Goal: Task Accomplishment & Management: Use online tool/utility

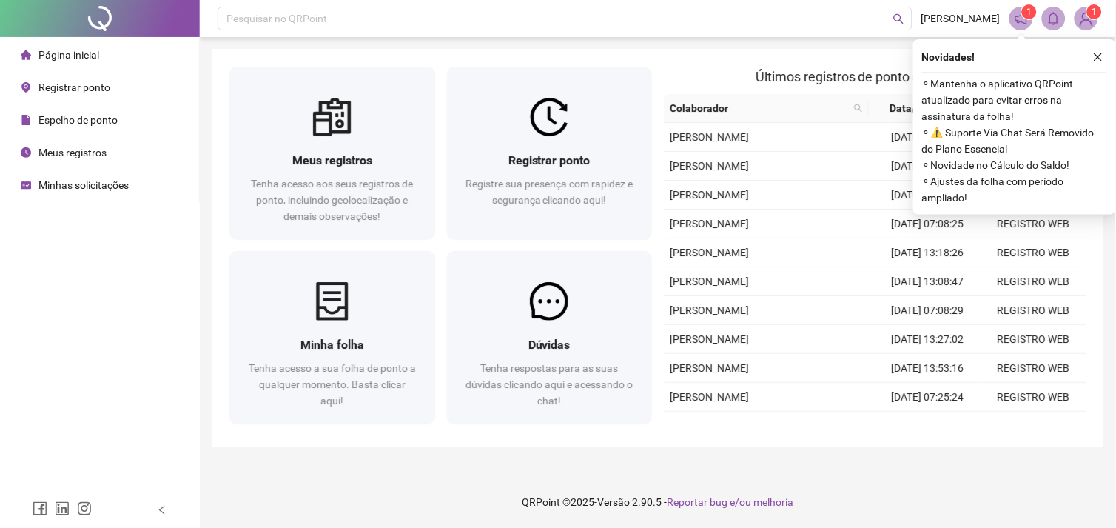
click at [78, 87] on span "Registrar ponto" at bounding box center [74, 87] width 72 height 12
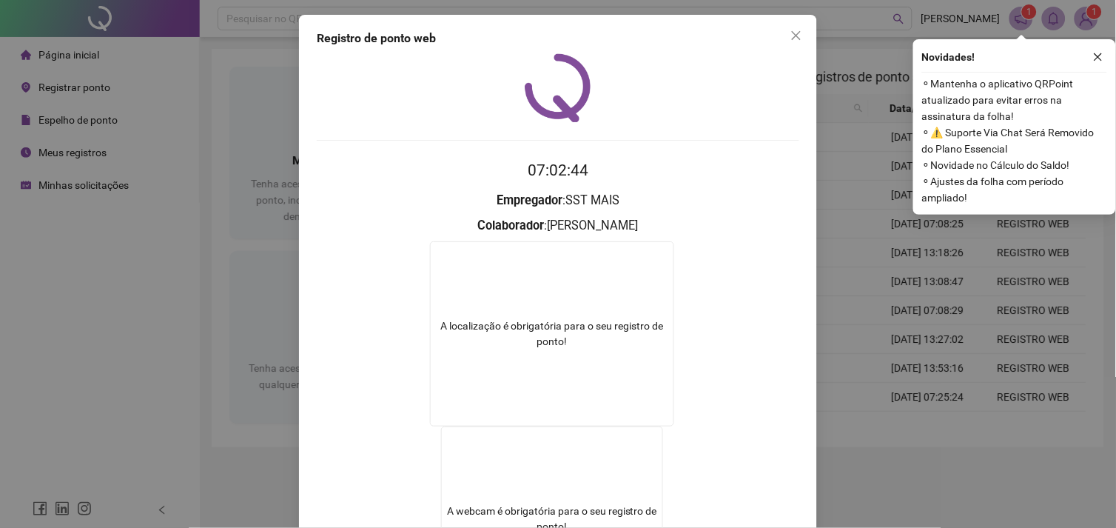
click at [784, 31] on span "Close" at bounding box center [796, 36] width 24 height 12
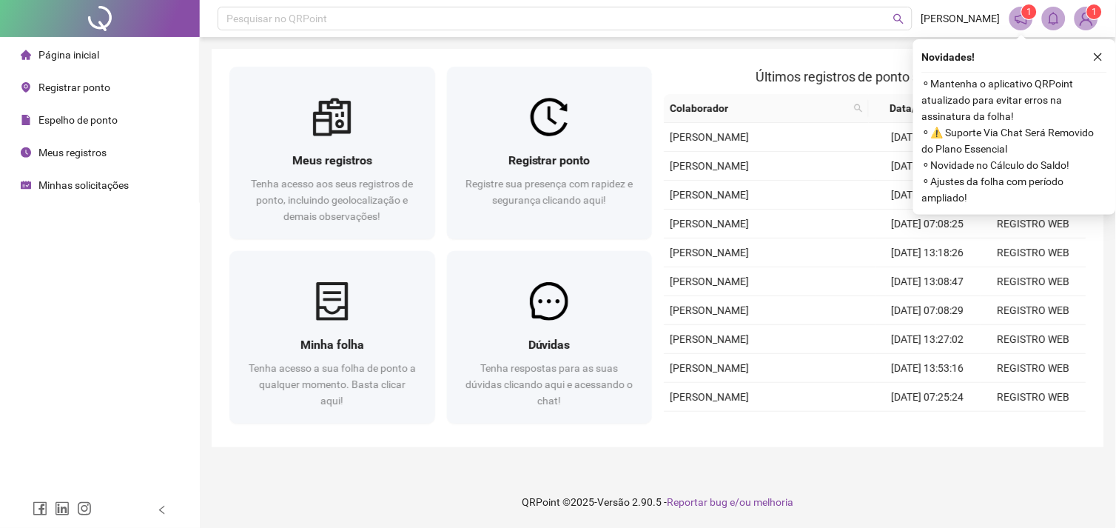
click at [78, 82] on span "Registrar ponto" at bounding box center [74, 87] width 72 height 12
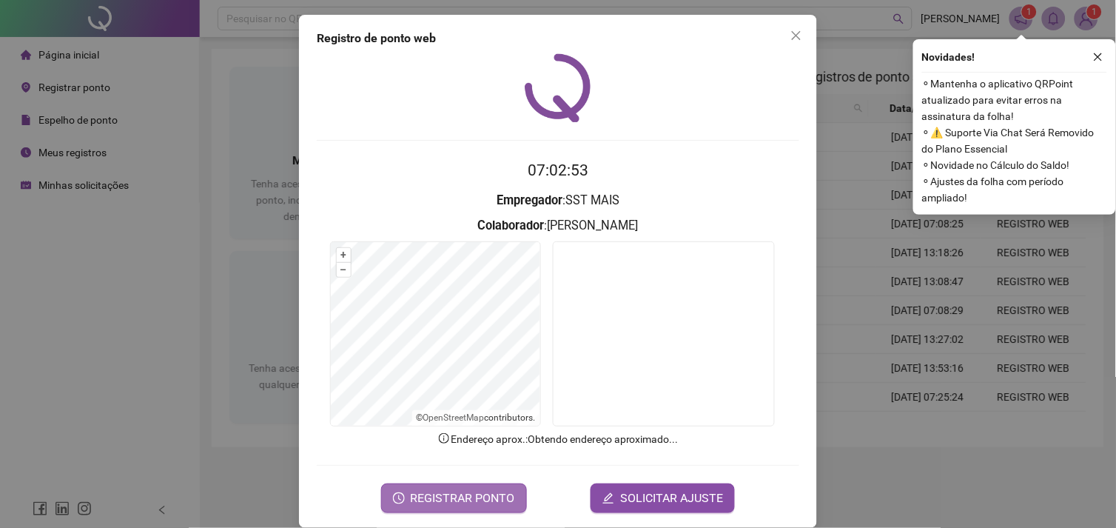
click at [459, 503] on span "REGISTRAR PONTO" at bounding box center [463, 498] width 104 height 18
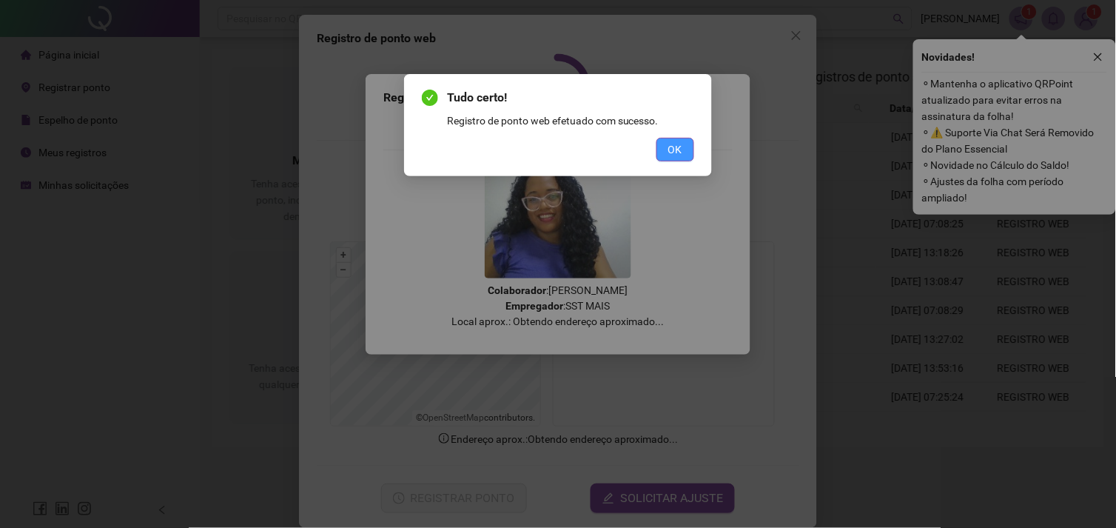
click at [676, 142] on span "OK" at bounding box center [675, 149] width 14 height 16
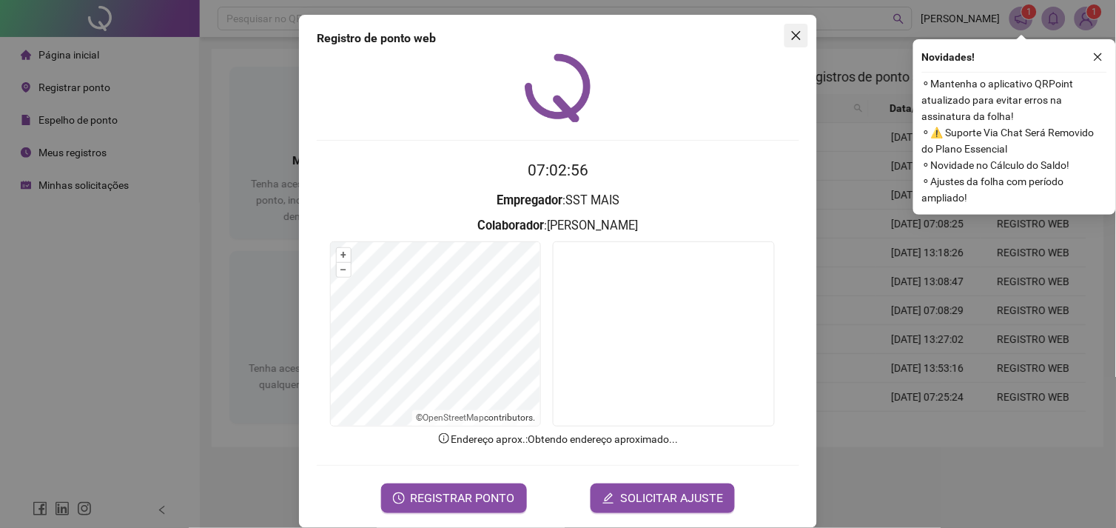
click at [792, 34] on icon "close" at bounding box center [796, 35] width 9 height 9
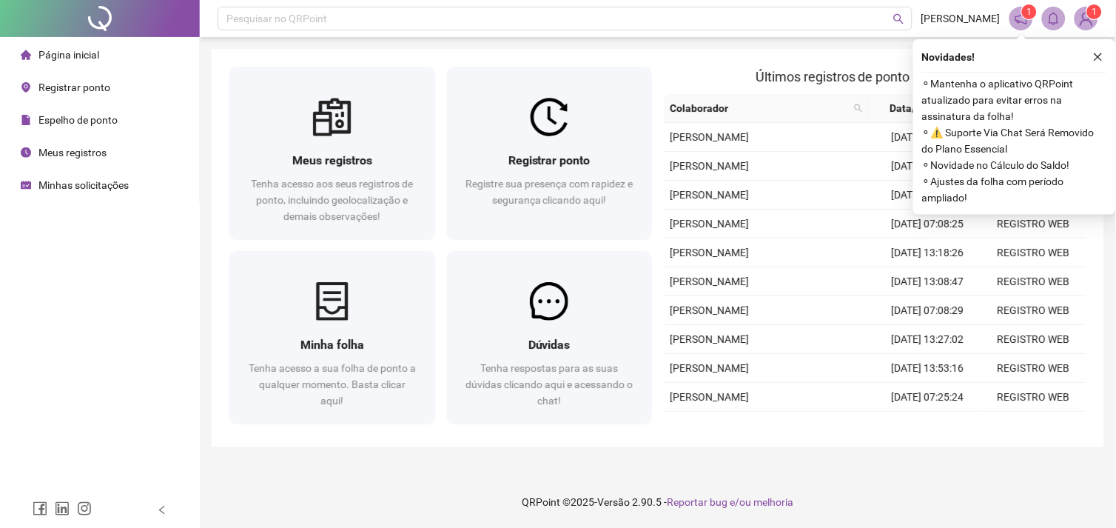
click at [90, 151] on span "Meus registros" at bounding box center [72, 153] width 68 height 12
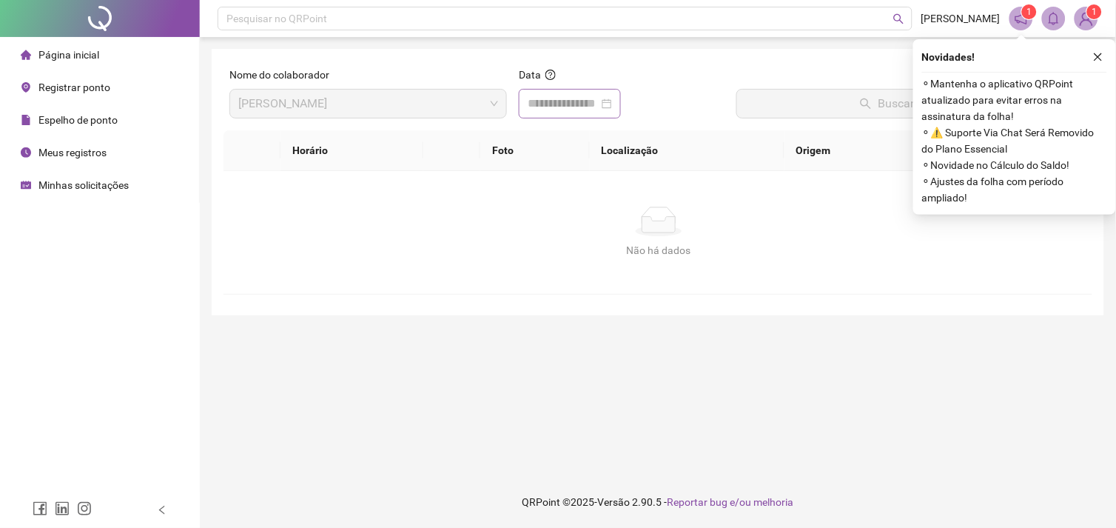
click at [612, 107] on div at bounding box center [570, 104] width 84 height 18
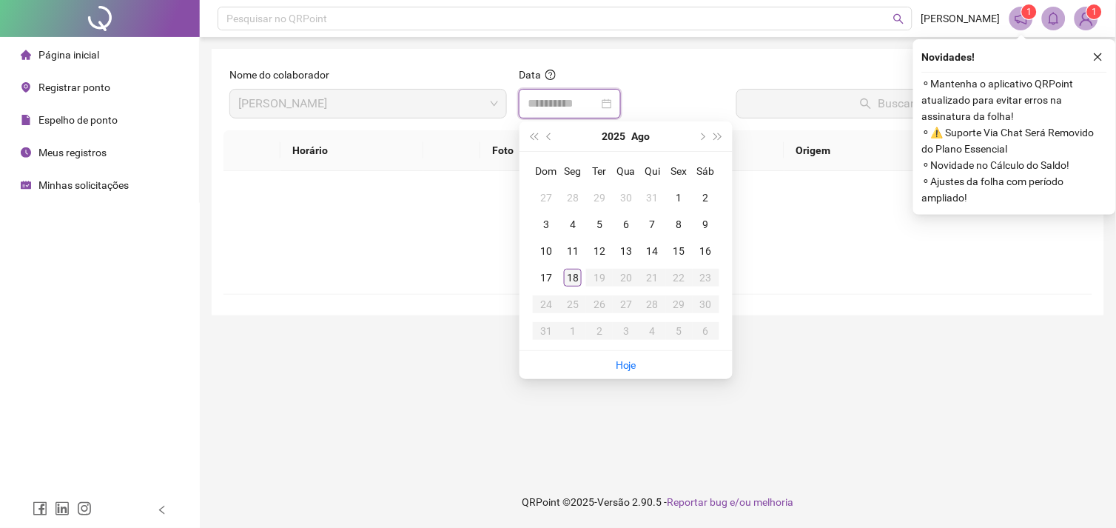
type input "**********"
click at [576, 275] on div "18" at bounding box center [573, 278] width 18 height 18
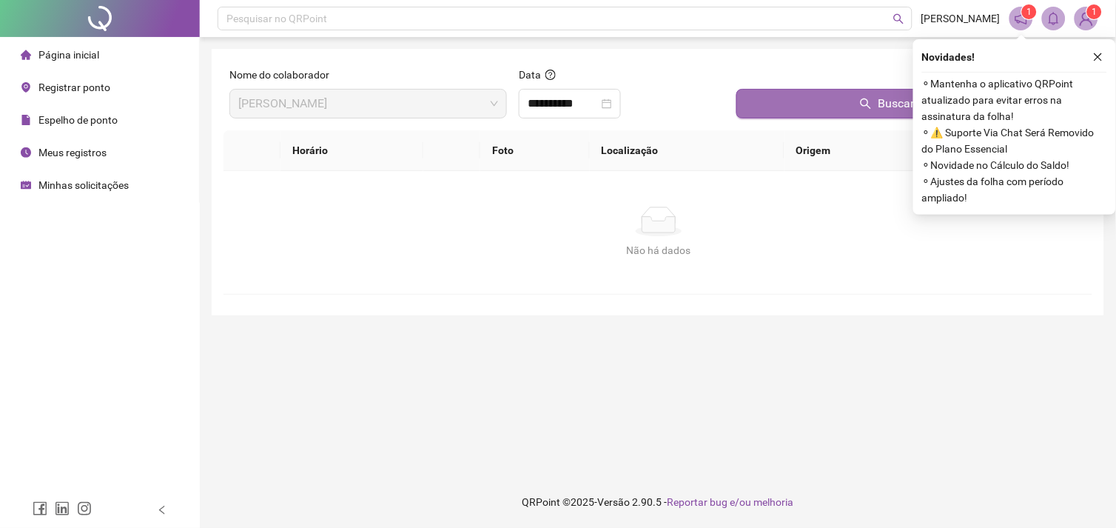
click at [797, 115] on button "Buscar registros" at bounding box center [911, 104] width 350 height 30
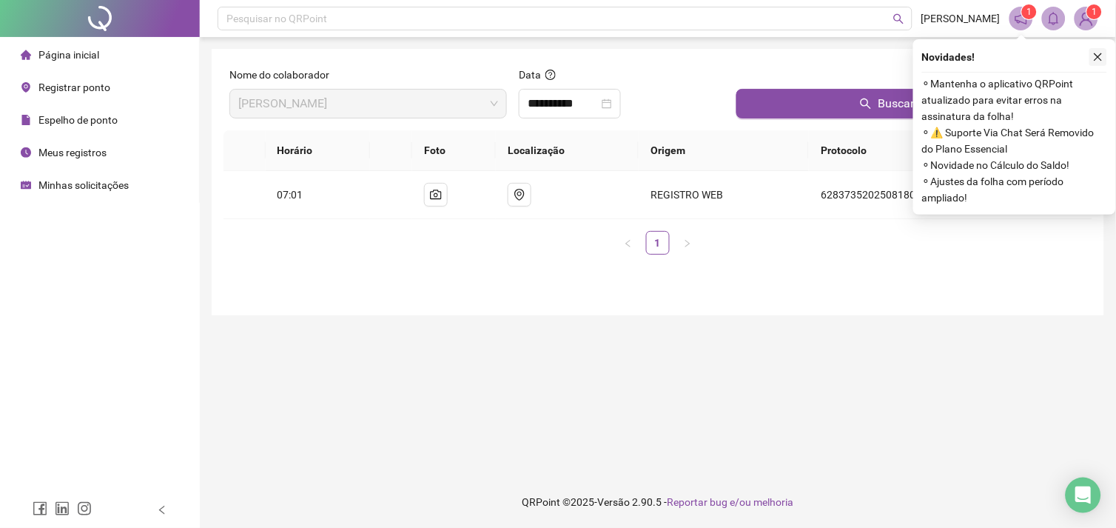
click at [1106, 57] on button "button" at bounding box center [1098, 57] width 18 height 18
